Goal: Task Accomplishment & Management: Manage account settings

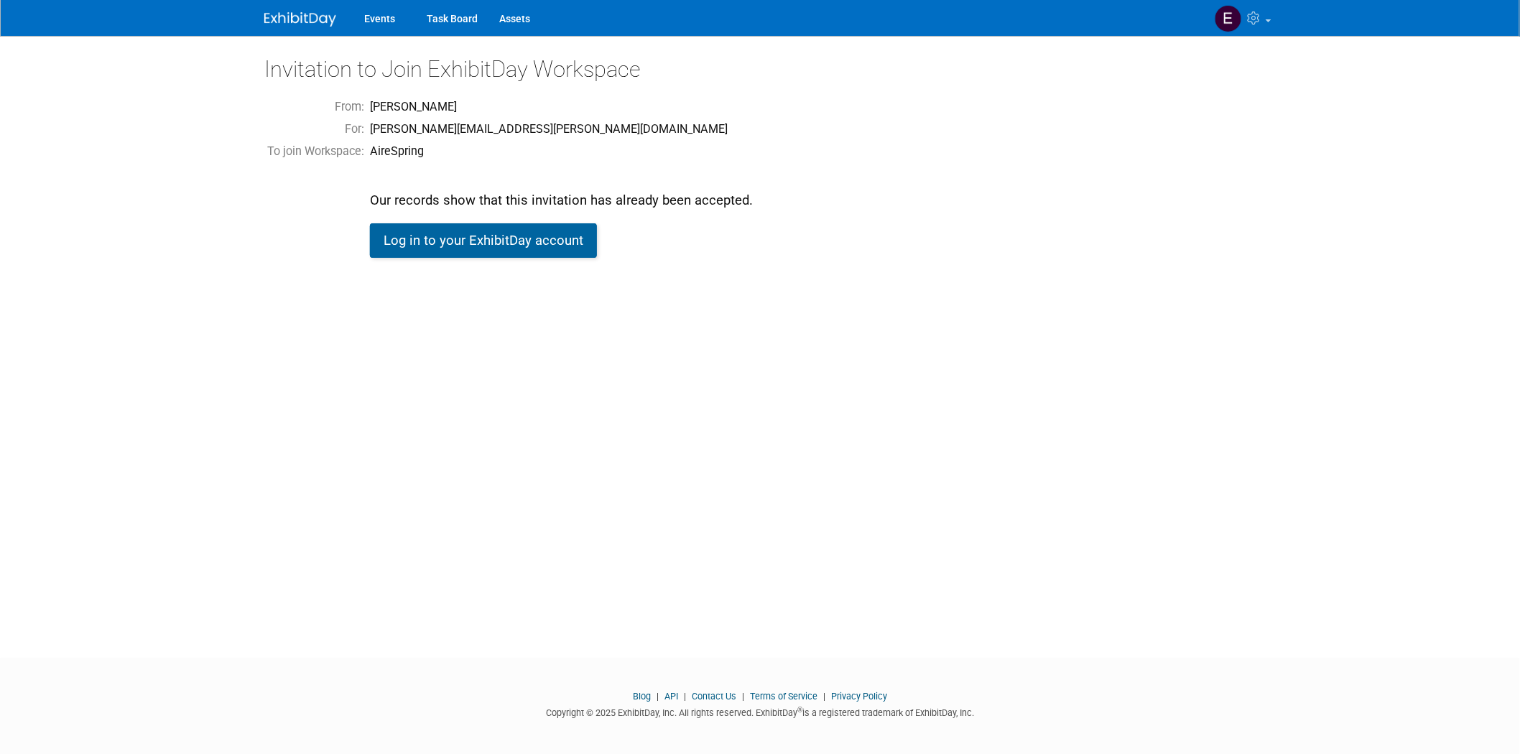
click at [460, 231] on link "Log in to your ExhibitDay account" at bounding box center [483, 240] width 227 height 34
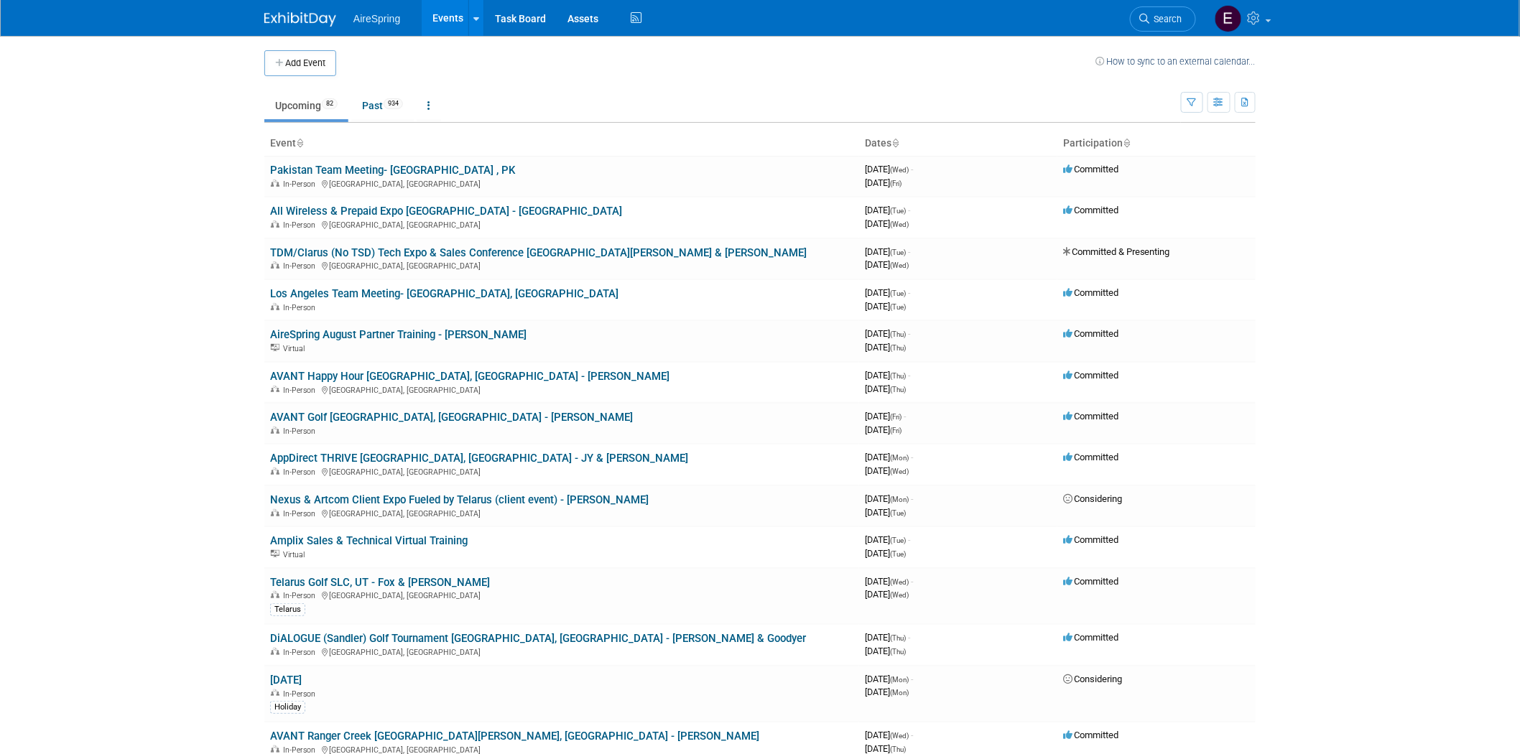
drag, startPoint x: 385, startPoint y: 213, endPoint x: 374, endPoint y: 225, distance: 16.3
click at [385, 213] on link "All Wireless & Prepaid Expo Las Vegas - Hess" at bounding box center [446, 211] width 352 height 13
click at [460, 250] on link "TDM/Clarus (No TSD) Tech Expo & Sales Conference St. Louis - Hailey & O'Leary" at bounding box center [538, 252] width 537 height 13
click at [434, 289] on link "Los Angeles Team Meeting- [GEOGRAPHIC_DATA], [GEOGRAPHIC_DATA]" at bounding box center [444, 293] width 348 height 13
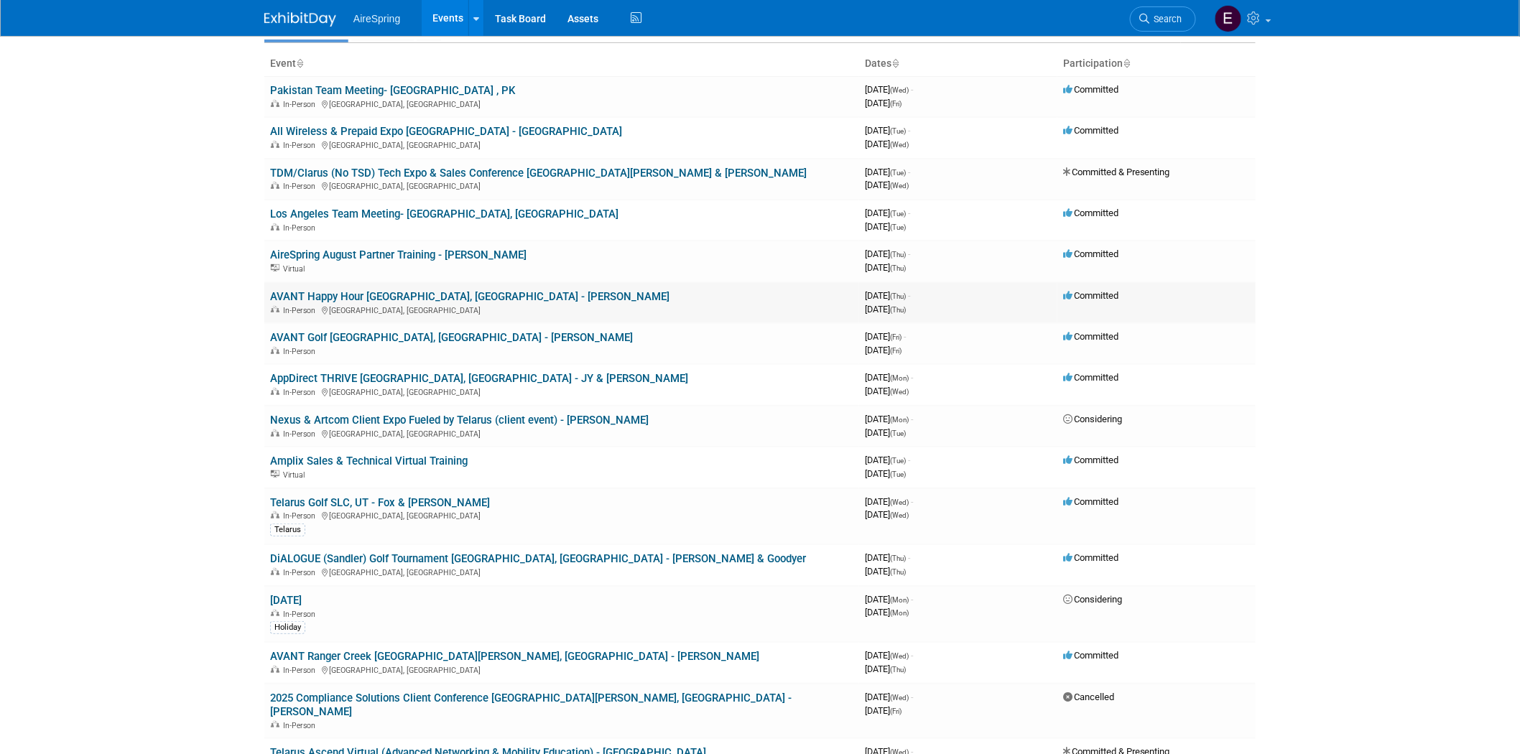
click at [417, 299] on link "AVANT Happy Hour [GEOGRAPHIC_DATA], [GEOGRAPHIC_DATA] - [PERSON_NAME]" at bounding box center [469, 296] width 399 height 13
click at [453, 292] on link "AVANT Happy Hour [GEOGRAPHIC_DATA], [GEOGRAPHIC_DATA] - [PERSON_NAME]" at bounding box center [469, 296] width 399 height 13
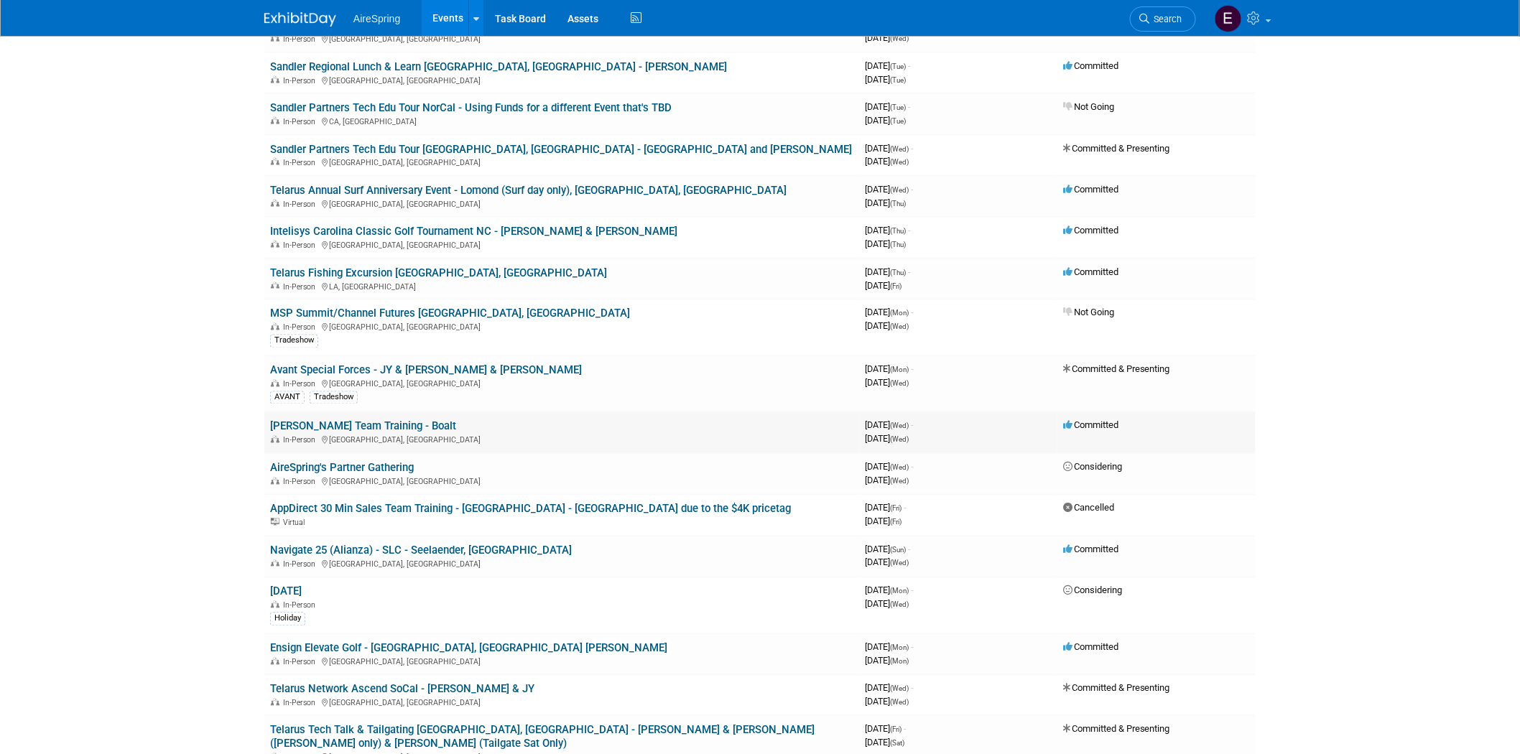
scroll to position [878, 0]
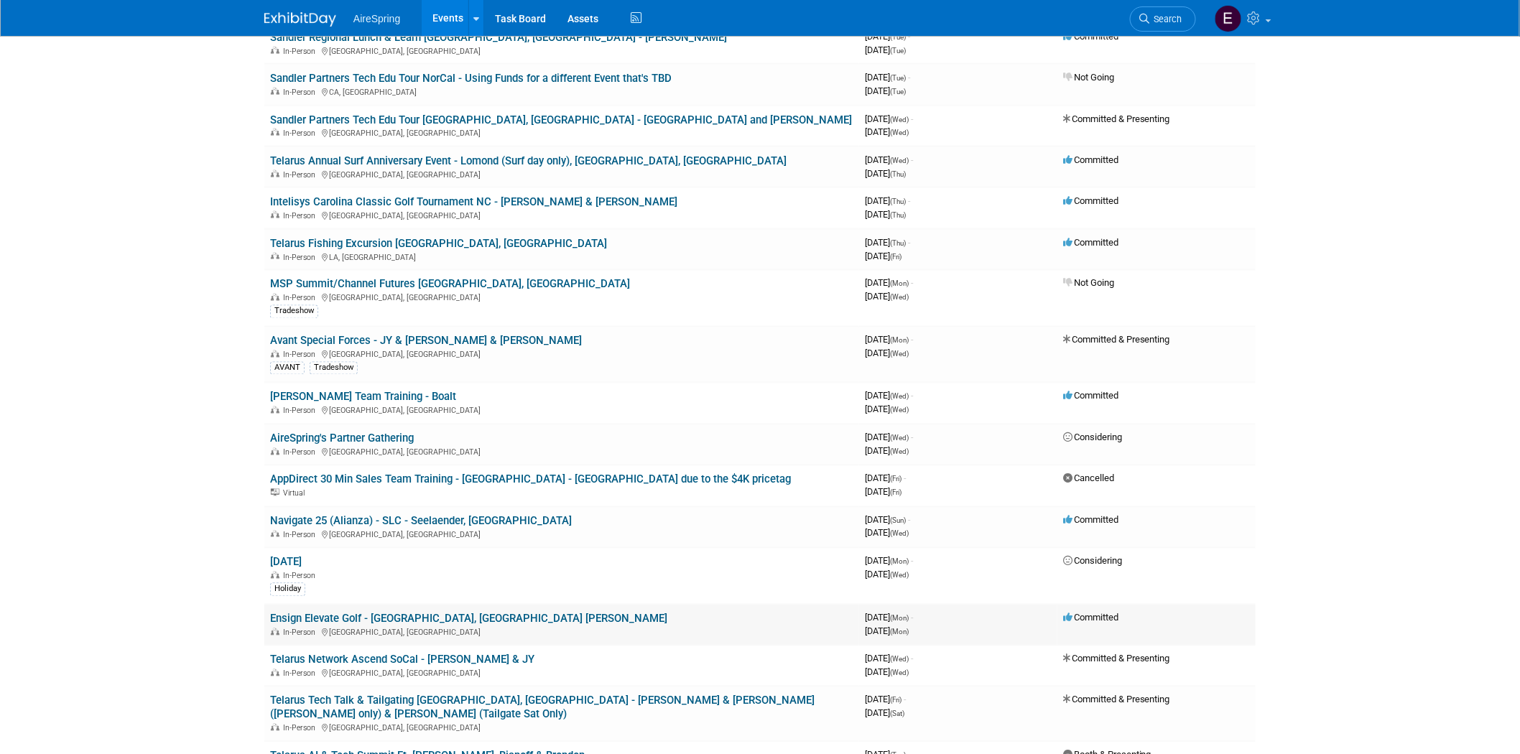
click at [444, 613] on link "Ensign Elevate Golf - [GEOGRAPHIC_DATA], [GEOGRAPHIC_DATA] [PERSON_NAME]" at bounding box center [468, 619] width 397 height 13
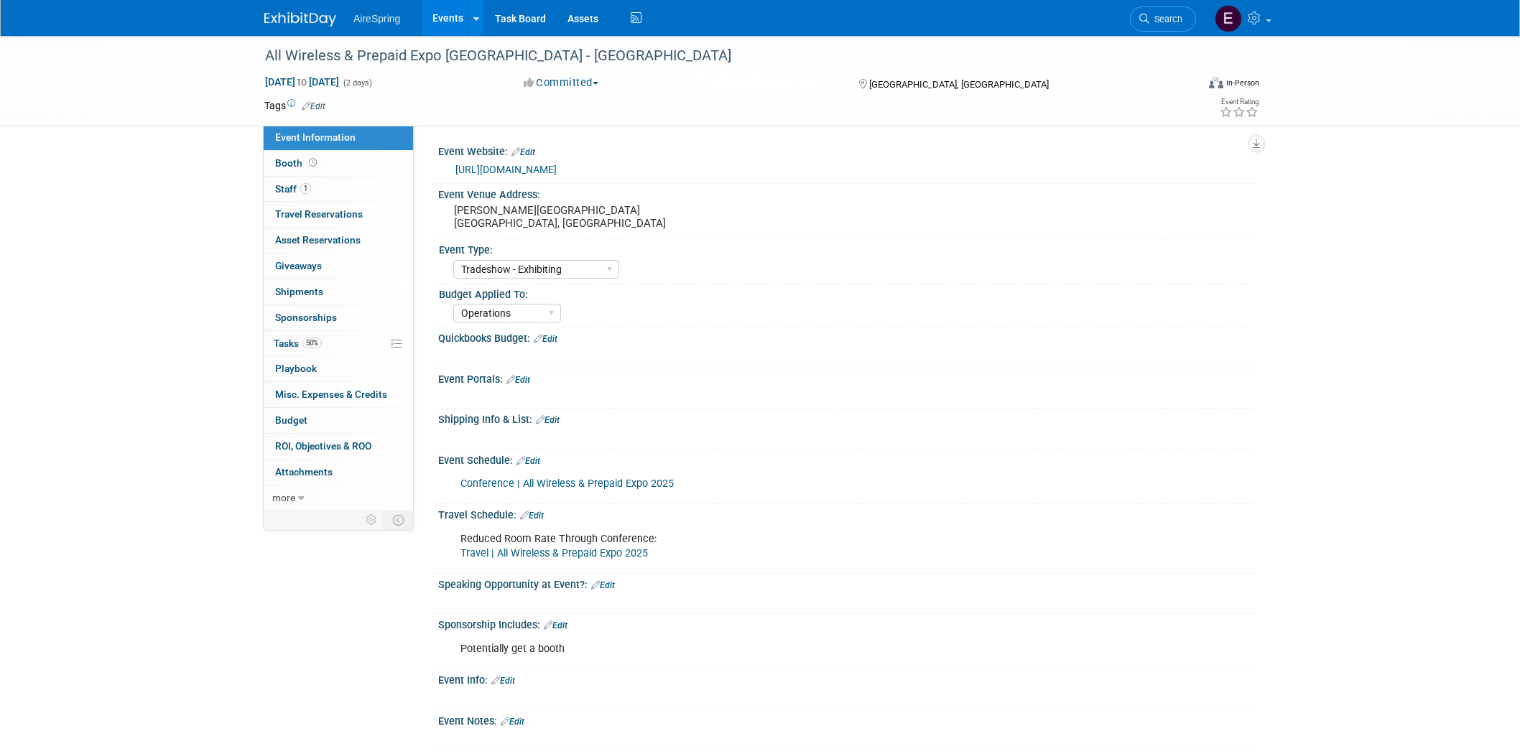
select select "Tradeshow - Exhibiting"
select select "Operations"
drag, startPoint x: 260, startPoint y: 51, endPoint x: 532, endPoint y: 84, distance: 274.2
click at [588, 56] on div "All Wireless & Prepaid Expo [GEOGRAPHIC_DATA] - [GEOGRAPHIC_DATA]" at bounding box center [717, 56] width 914 height 26
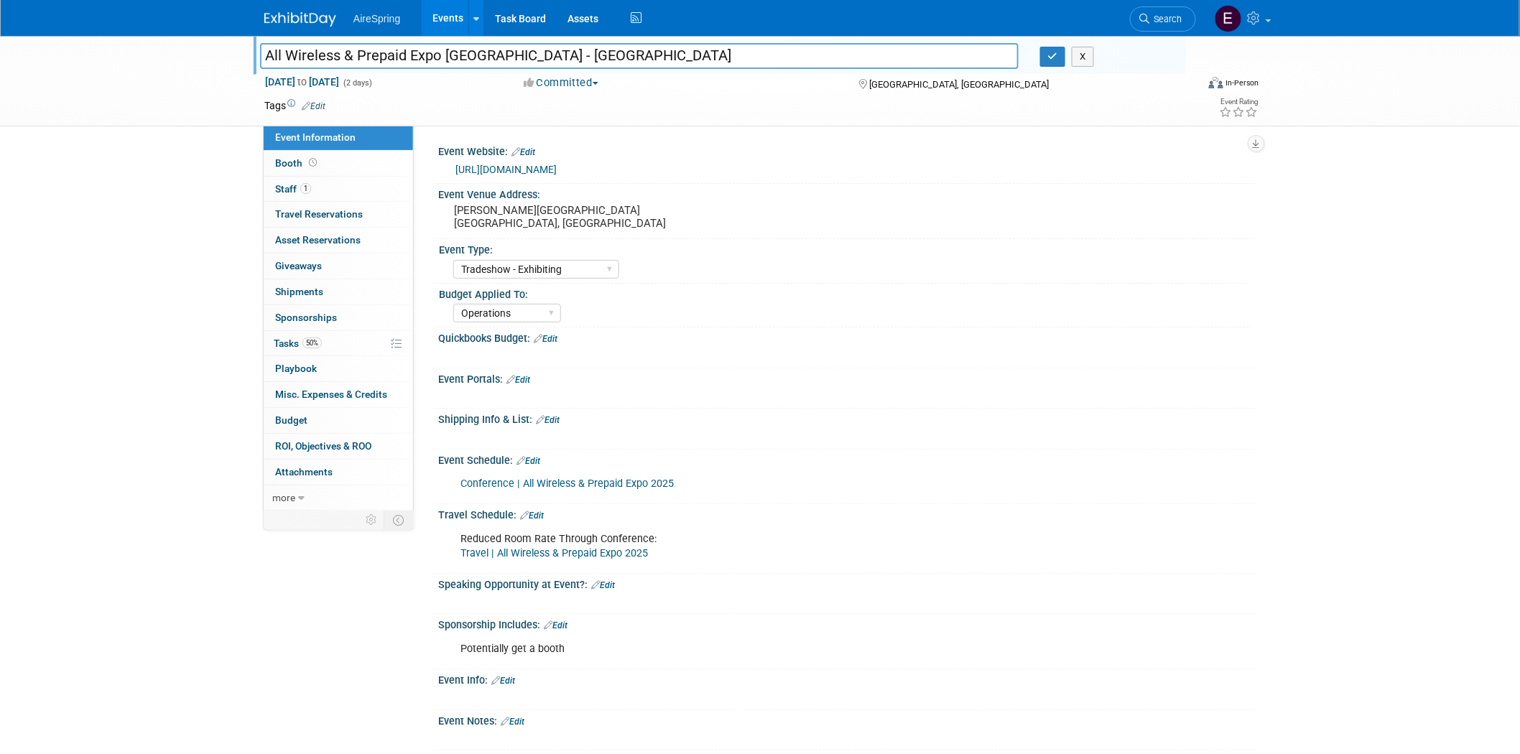
drag, startPoint x: 263, startPoint y: 49, endPoint x: 524, endPoint y: 89, distance: 264.5
click at [585, 68] on div "All Wireless & Prepaid Expo Las Vegas - Hess All Wireless & Prepaid Expo Las Ve…" at bounding box center [722, 58] width 925 height 23
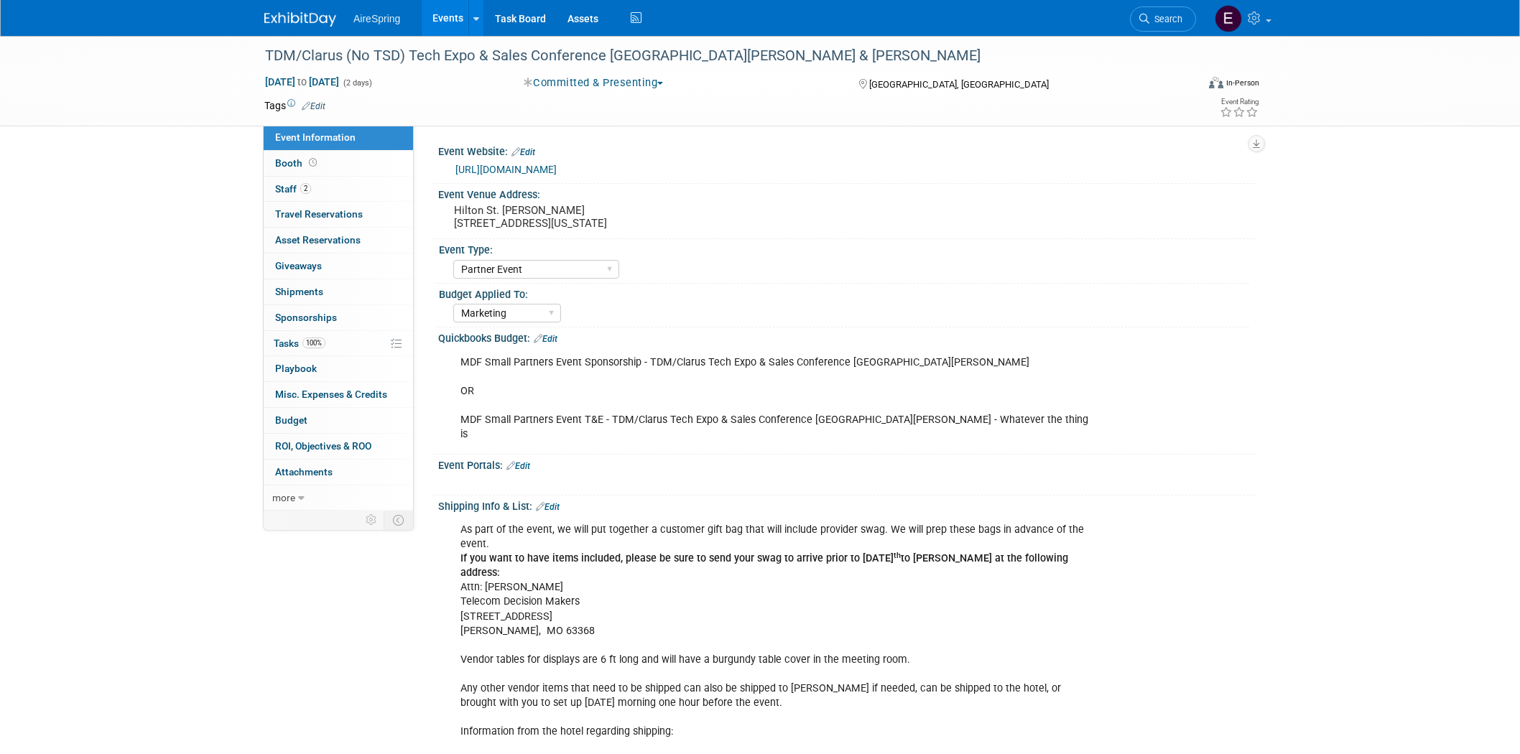
select select "Partner Event"
select select "Marketing"
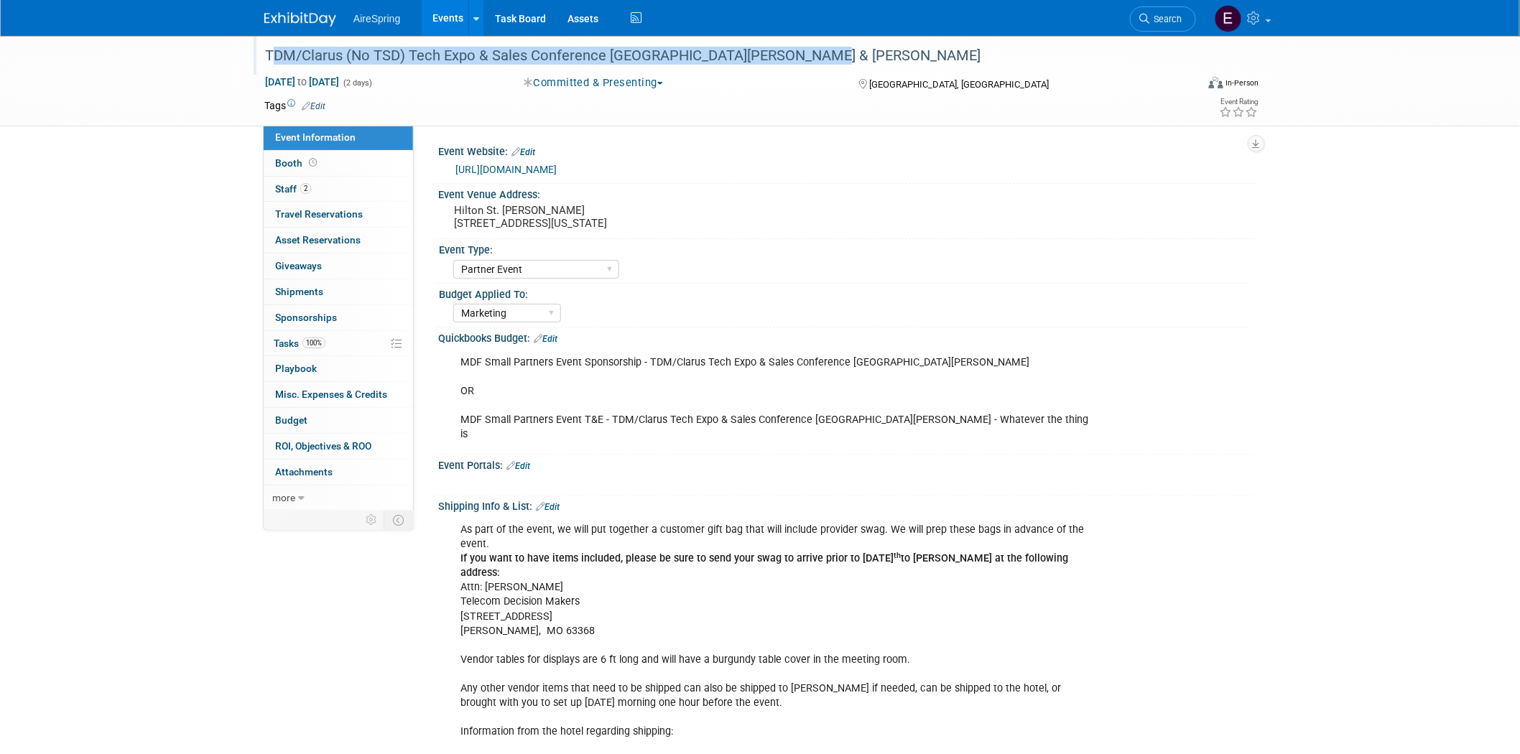
drag, startPoint x: 263, startPoint y: 52, endPoint x: 781, endPoint y: 68, distance: 518.8
click at [781, 68] on div "TDM/Clarus (No TSD) Tech Expo & Sales Conference St. Louis - Hailey & O'Leary" at bounding box center [717, 56] width 914 height 26
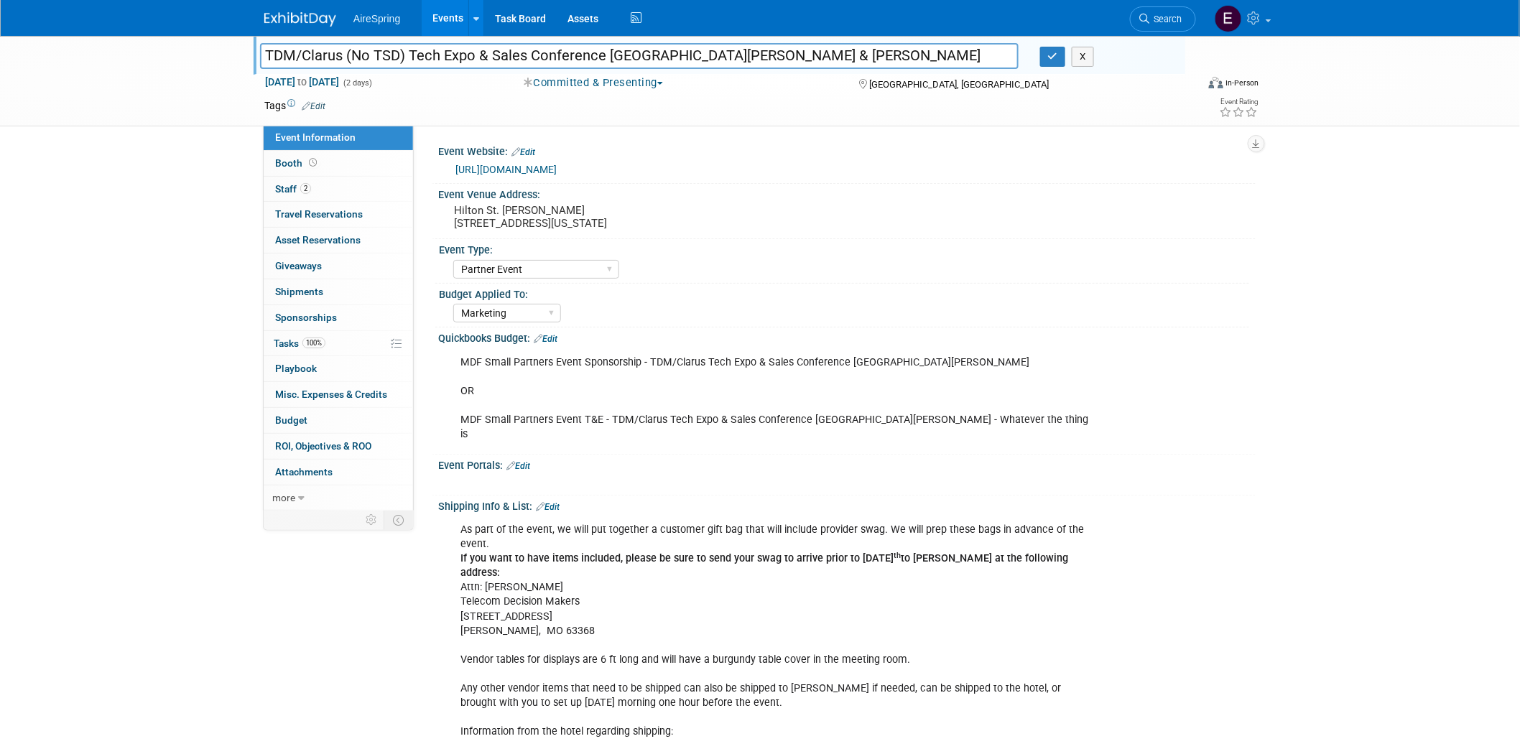
drag, startPoint x: 264, startPoint y: 54, endPoint x: 792, endPoint y: 52, distance: 528.7
click at [792, 52] on input "TDM/Clarus (No TSD) Tech Expo & Sales Conference St. Louis - Hailey & O'Leary" at bounding box center [639, 55] width 759 height 25
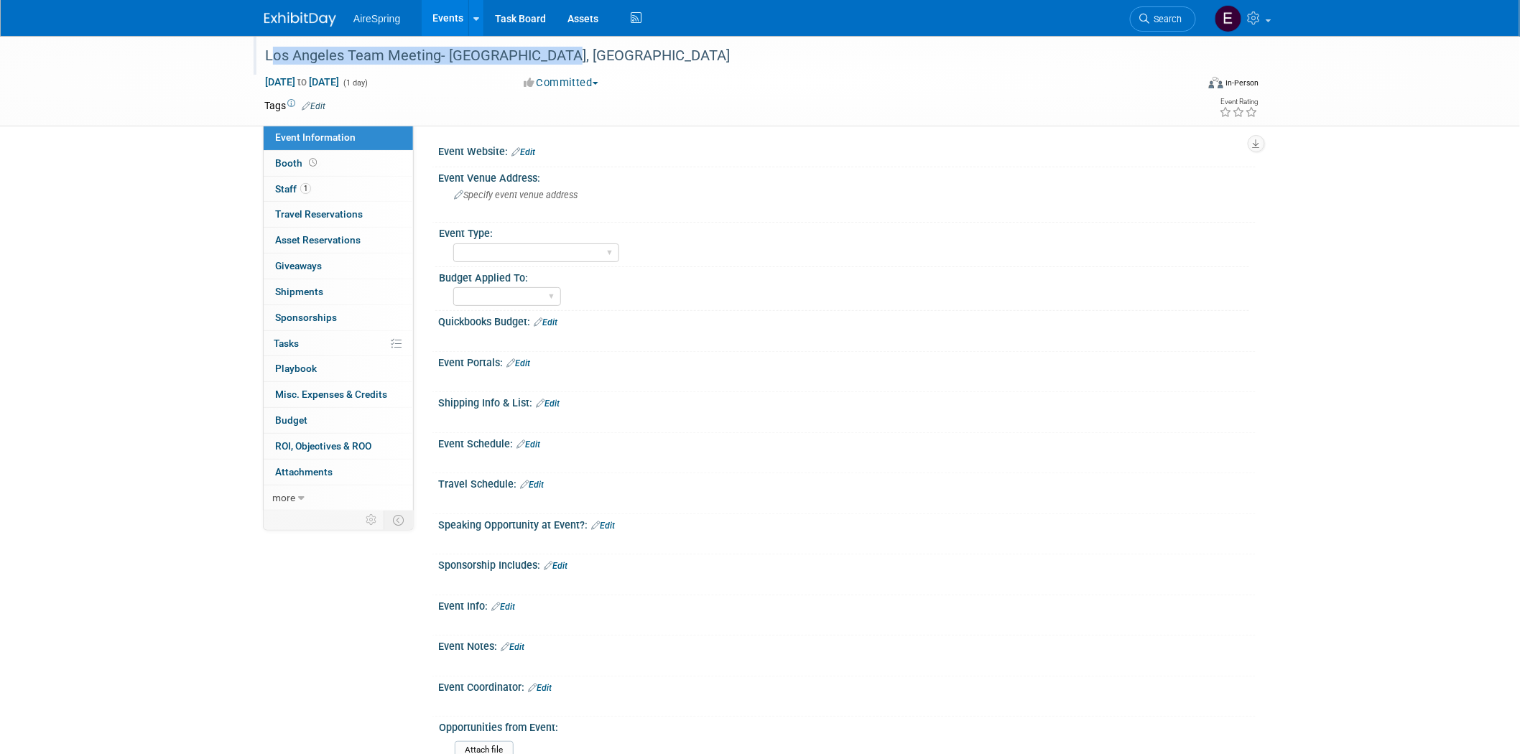
drag, startPoint x: 261, startPoint y: 52, endPoint x: 584, endPoint y: 59, distance: 322.6
click at [584, 59] on div "Los Angeles Team Meeting- [GEOGRAPHIC_DATA], [GEOGRAPHIC_DATA]" at bounding box center [717, 56] width 914 height 26
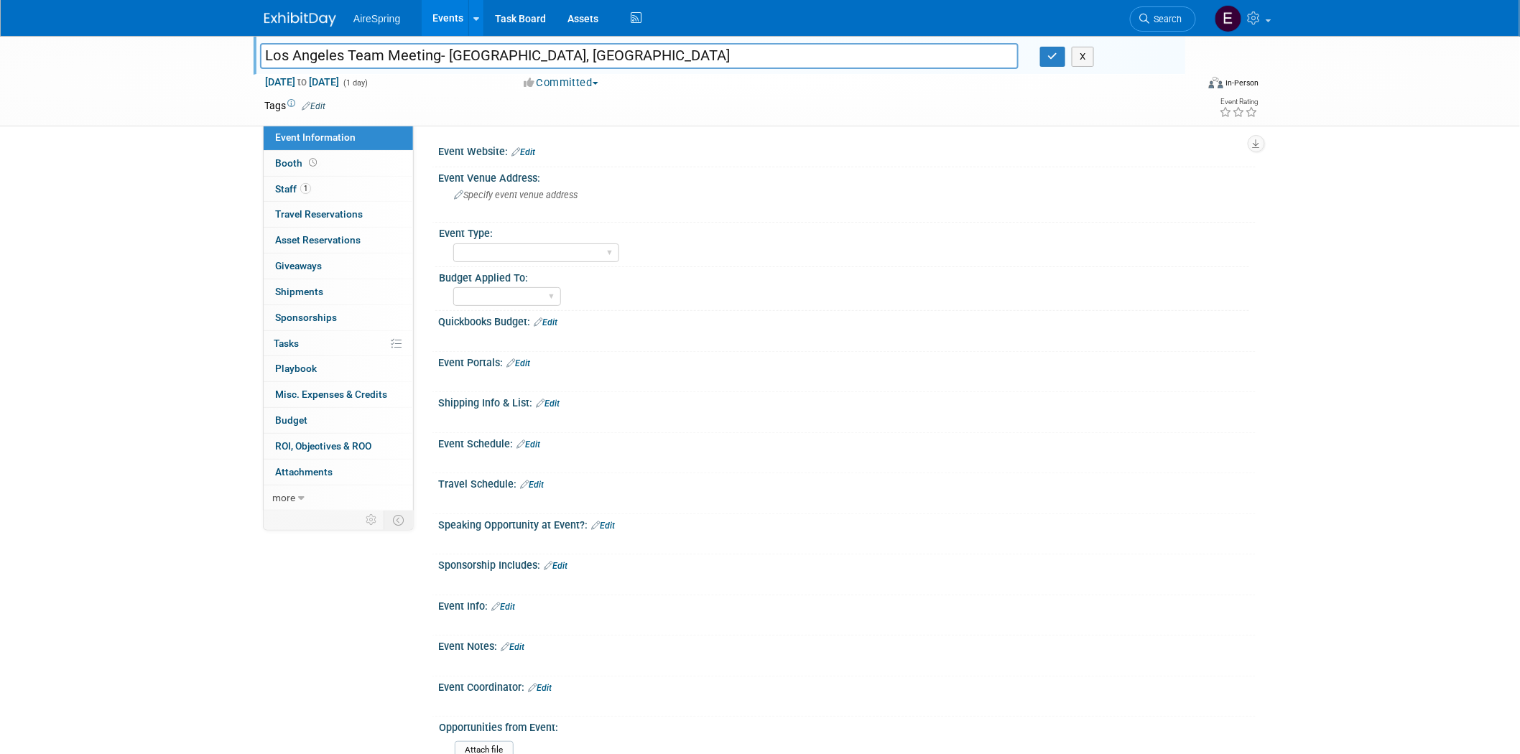
drag, startPoint x: 261, startPoint y: 52, endPoint x: 586, endPoint y: 68, distance: 325.8
click at [603, 43] on input "Los Angeles Team Meeting- [GEOGRAPHIC_DATA], [GEOGRAPHIC_DATA]" at bounding box center [639, 55] width 759 height 25
drag, startPoint x: 281, startPoint y: 190, endPoint x: 292, endPoint y: 228, distance: 40.3
click at [281, 190] on span "Staff 1" at bounding box center [293, 188] width 36 height 11
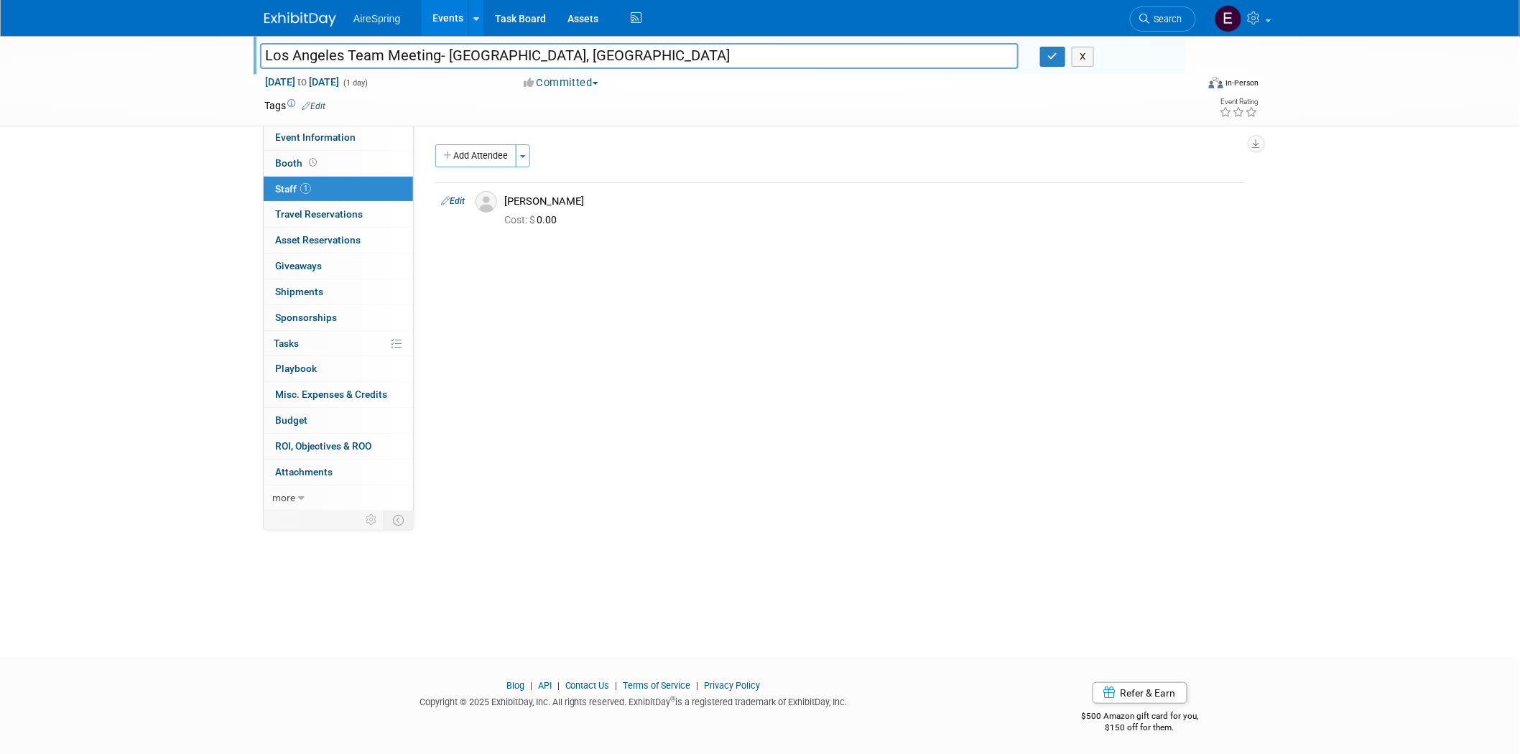
scroll to position [4, 0]
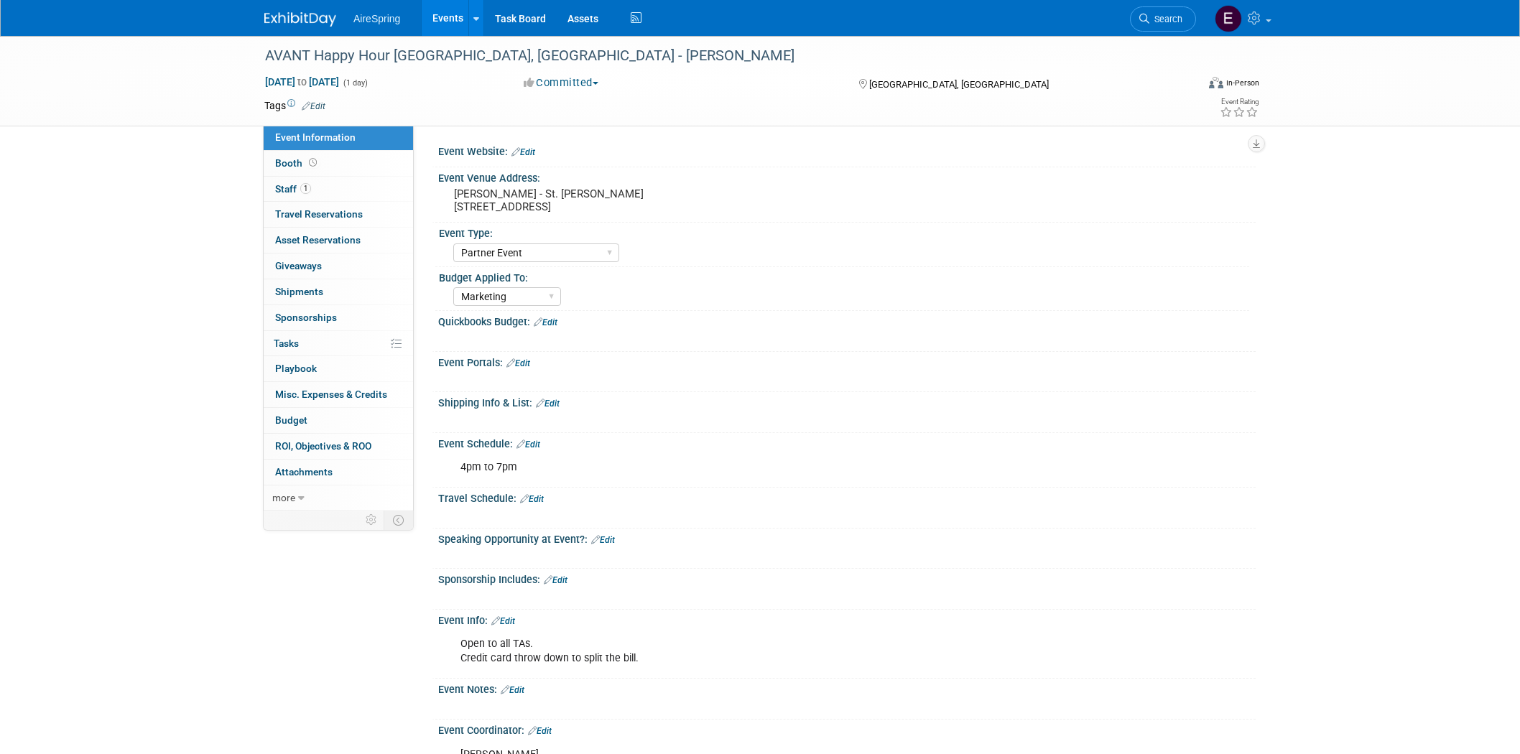
select select "Partner Event"
select select "Marketing"
drag, startPoint x: 266, startPoint y: 53, endPoint x: 565, endPoint y: 65, distance: 298.3
click at [565, 65] on div "AVANT Happy Hour [GEOGRAPHIC_DATA], [GEOGRAPHIC_DATA] - [PERSON_NAME]" at bounding box center [717, 56] width 914 height 26
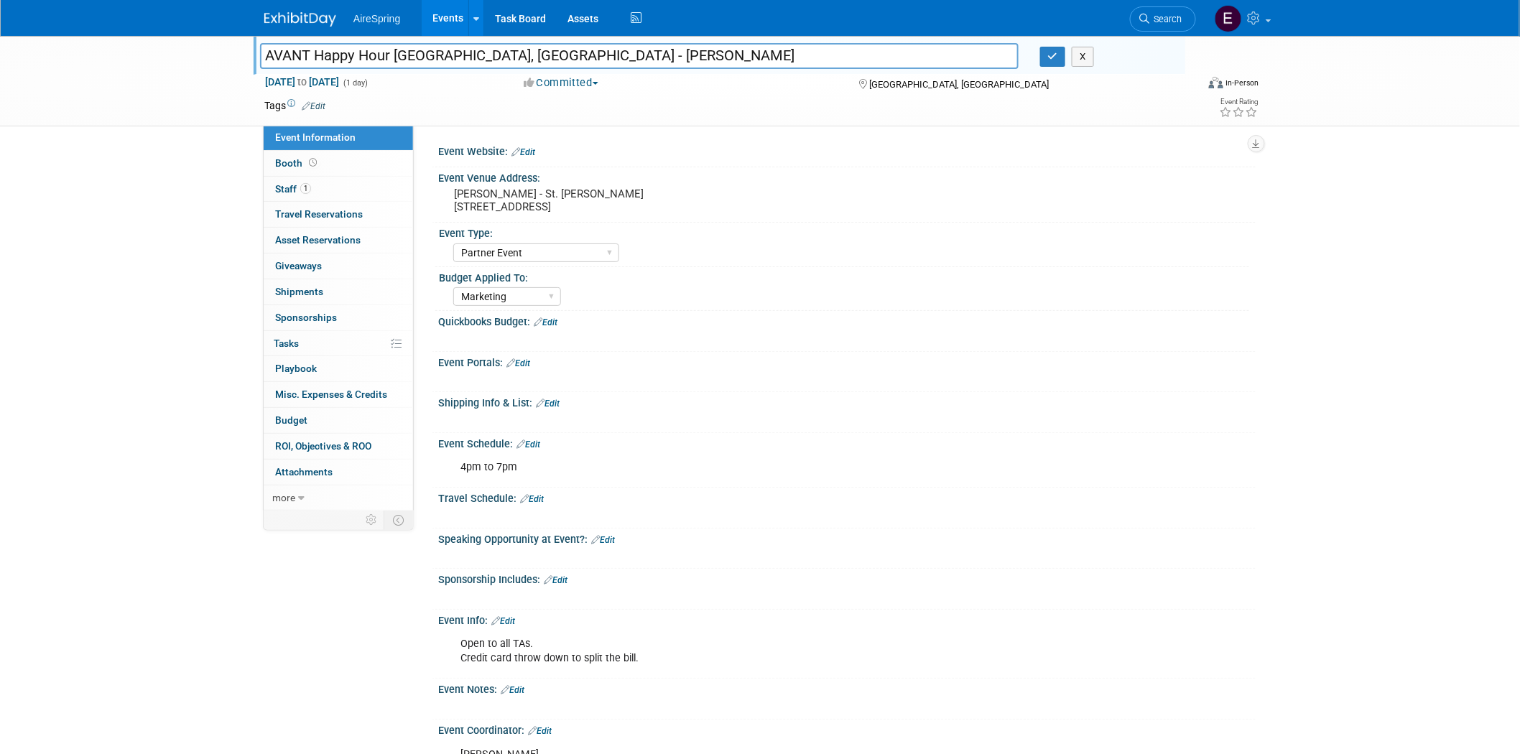
drag, startPoint x: 267, startPoint y: 55, endPoint x: 598, endPoint y: 66, distance: 330.6
click at [607, 65] on input "AVANT Happy Hour [GEOGRAPHIC_DATA], [GEOGRAPHIC_DATA] - [PERSON_NAME]" at bounding box center [639, 55] width 759 height 25
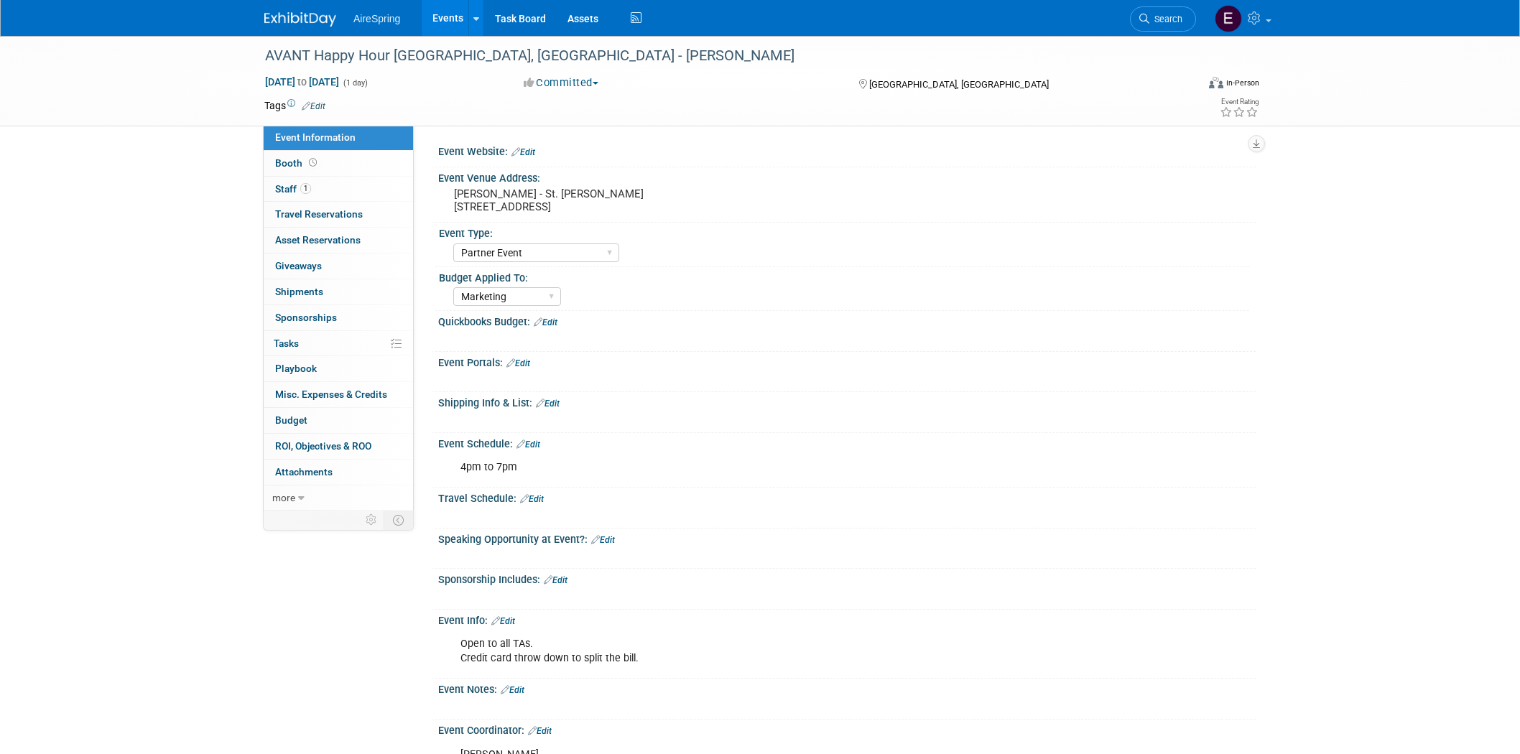
select select "Partner Event"
select select "Marketing"
drag, startPoint x: 261, startPoint y: 48, endPoint x: 479, endPoint y: 53, distance: 218.4
click at [479, 53] on div "AVANT Happy Hour [GEOGRAPHIC_DATA], [GEOGRAPHIC_DATA] - [PERSON_NAME]" at bounding box center [717, 56] width 914 height 26
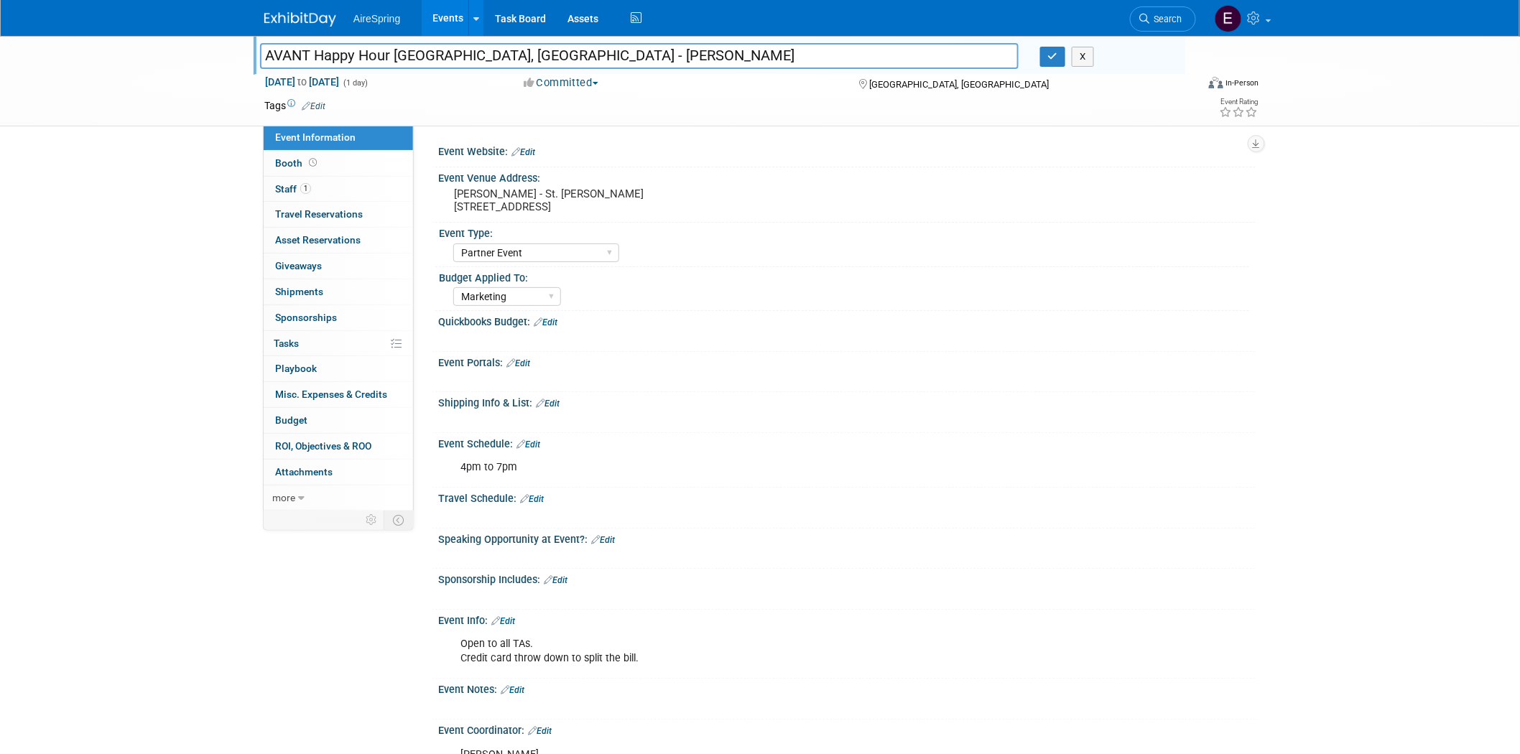
drag, startPoint x: 261, startPoint y: 52, endPoint x: 478, endPoint y: 59, distance: 217.0
click at [478, 59] on input "AVANT Happy Hour [GEOGRAPHIC_DATA], [GEOGRAPHIC_DATA] - [PERSON_NAME]" at bounding box center [639, 55] width 759 height 25
click at [181, 244] on div "AVANT Happy Hour Louisville, KY - Beavers AVANT Happy Hour Louisville, KY - Bea…" at bounding box center [760, 469] width 1520 height 866
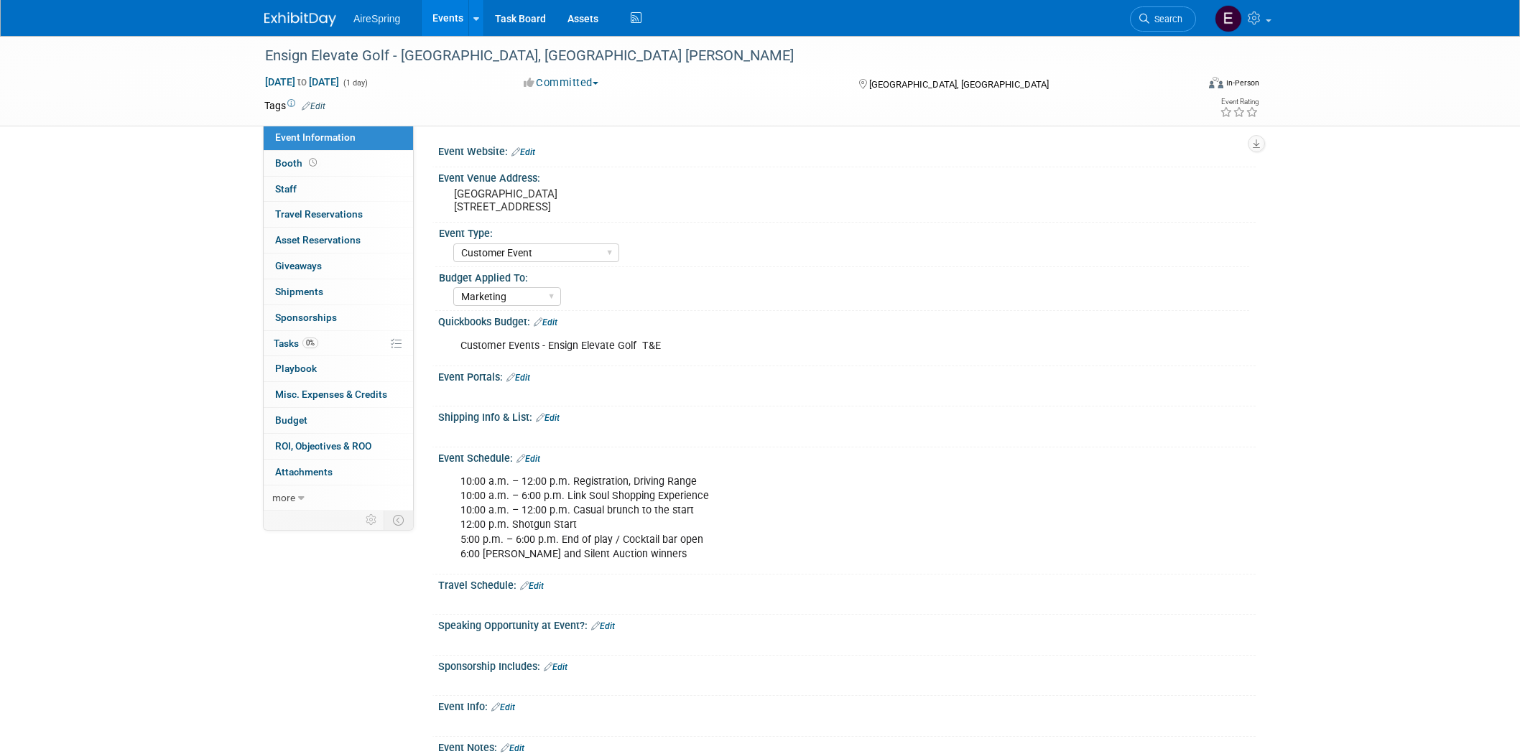
select select "Customer Event"
select select "Marketing"
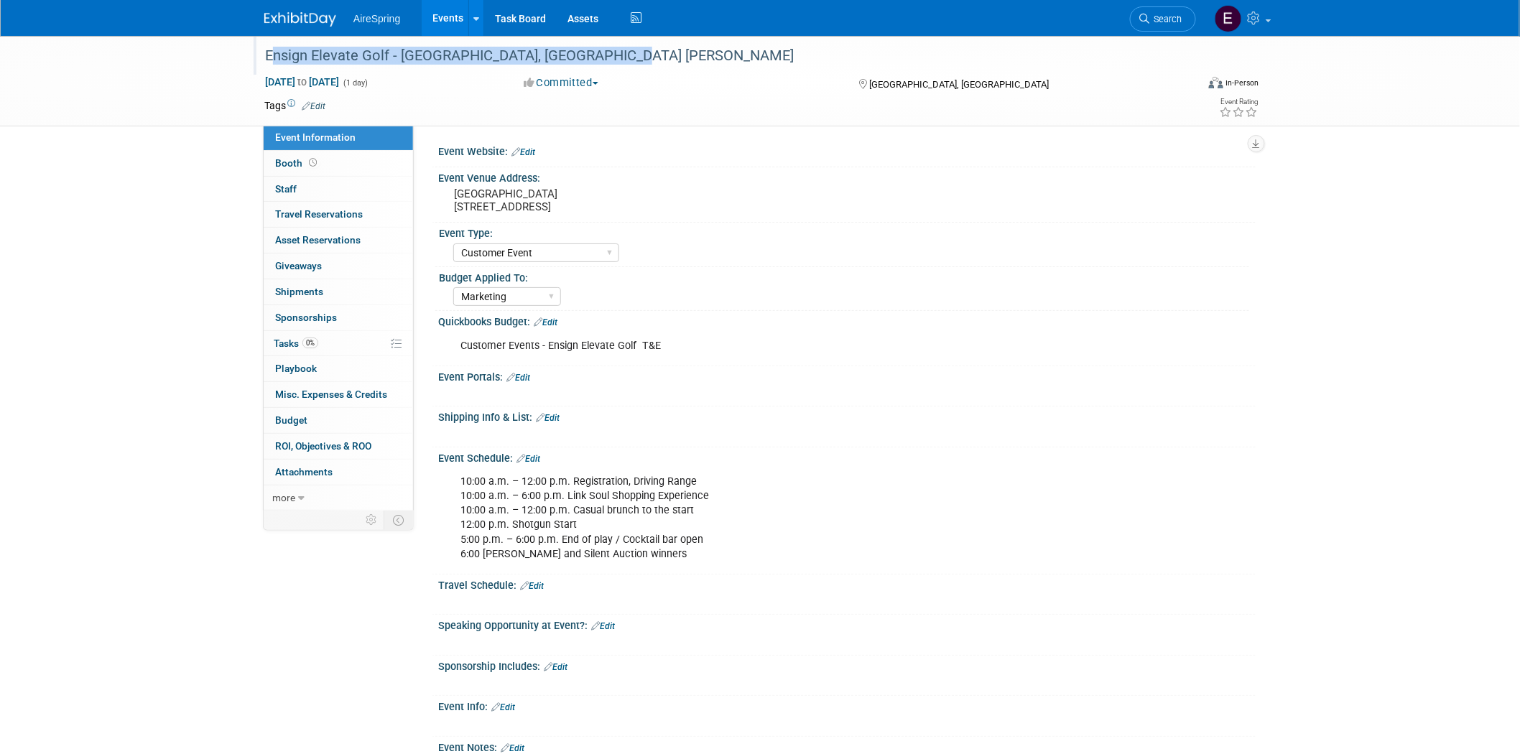
drag, startPoint x: 264, startPoint y: 53, endPoint x: 638, endPoint y: 65, distance: 374.4
click at [638, 65] on div "Ensign Elevate Golf - [GEOGRAPHIC_DATA], [GEOGRAPHIC_DATA] [PERSON_NAME]" at bounding box center [717, 56] width 914 height 26
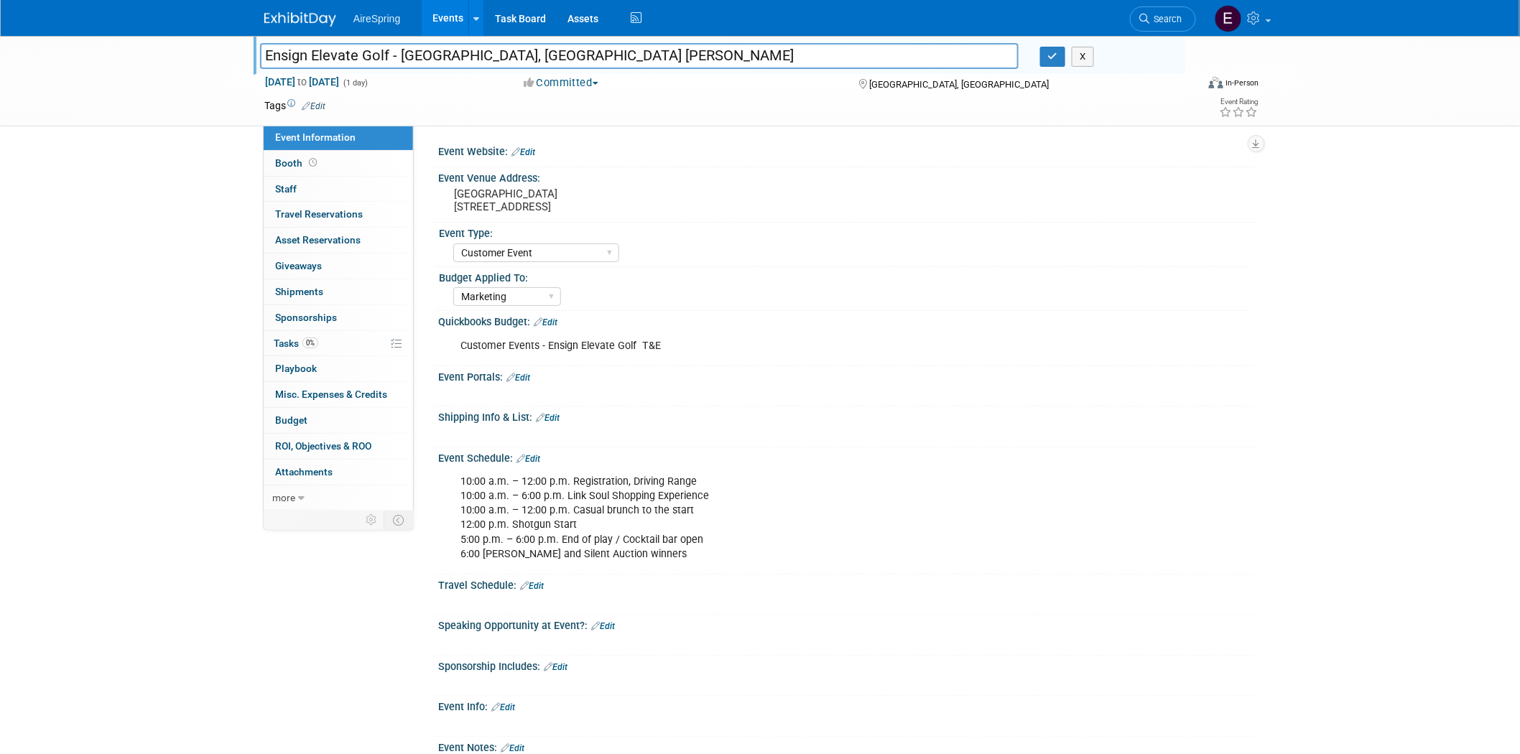
drag, startPoint x: 261, startPoint y: 53, endPoint x: 632, endPoint y: 52, distance: 370.6
click at [632, 52] on input "Ensign Elevate Golf - [GEOGRAPHIC_DATA], [GEOGRAPHIC_DATA] [PERSON_NAME]" at bounding box center [639, 55] width 759 height 25
